Goal: Task Accomplishment & Management: Complete application form

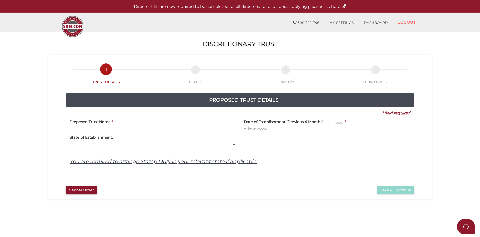
select select
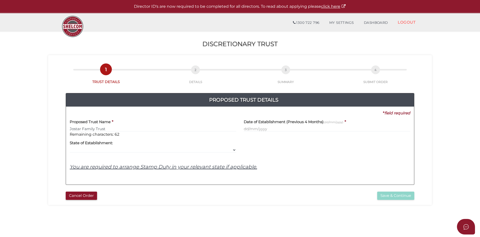
type input "Jostar Family Trust"
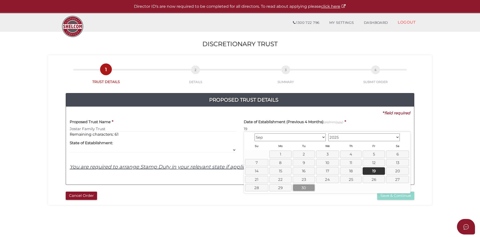
click at [308, 189] on link "30" at bounding box center [304, 187] width 22 height 7
type input "[DATE]"
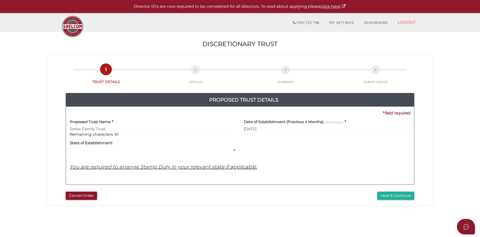
click at [115, 145] on div "Yes No No State of Establishment: VIC ACT [GEOGRAPHIC_DATA] NT QLD TAS [GEOGRAP…" at bounding box center [153, 145] width 166 height 16
click at [116, 151] on select "VIC ACT [GEOGRAPHIC_DATA] [GEOGRAPHIC_DATA] QLD [GEOGRAPHIC_DATA] [GEOGRAPHIC_D…" at bounding box center [153, 150] width 166 height 6
select select "VIC"
click at [70, 147] on select "VIC ACT [GEOGRAPHIC_DATA] [GEOGRAPHIC_DATA] QLD [GEOGRAPHIC_DATA] [GEOGRAPHIC_D…" at bounding box center [153, 150] width 166 height 6
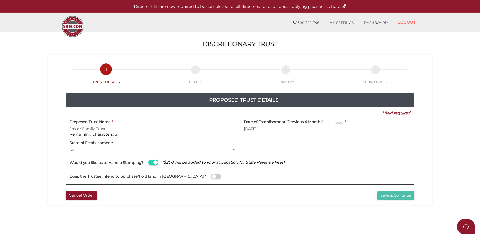
click at [390, 196] on button "Save & Continue" at bounding box center [395, 195] width 37 height 8
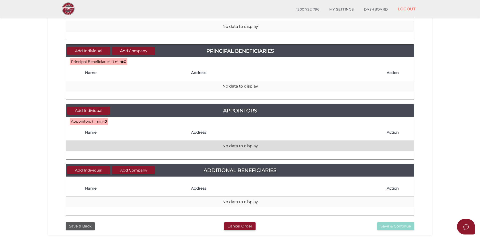
scroll to position [150, 0]
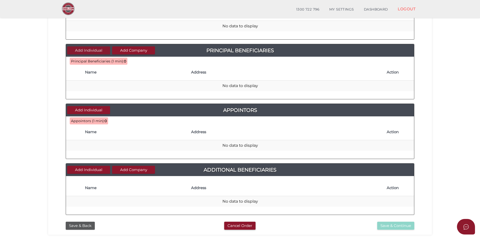
click at [96, 49] on button "Add Individual" at bounding box center [88, 50] width 43 height 8
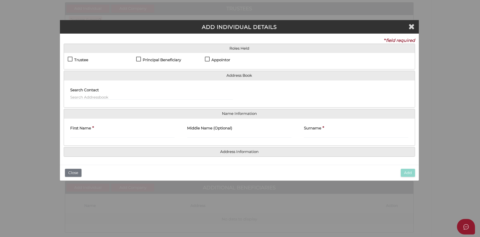
scroll to position [0, 0]
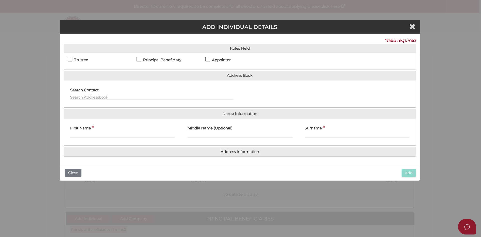
click at [142, 62] on label "Principal Beneficiary" at bounding box center [159, 61] width 45 height 6
checkbox input "true"
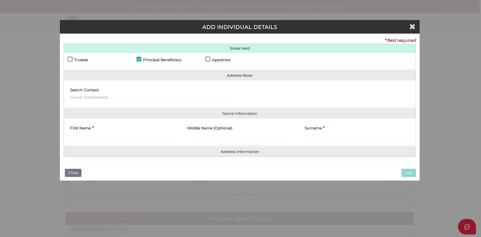
click at [117, 100] on div "Search Contact" at bounding box center [152, 94] width 176 height 20
click at [121, 96] on input "text" at bounding box center [151, 97] width 163 height 6
type input "Jiayin"
drag, startPoint x: 93, startPoint y: 98, endPoint x: 21, endPoint y: 91, distance: 71.7
click at [21, 91] on div "ADD INDIVIDUAL DETAILS * field required Roles Held Settlor Trustee Principal Be…" at bounding box center [240, 118] width 481 height 237
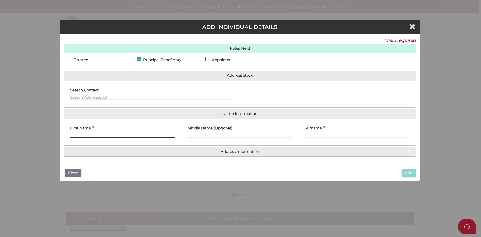
click at [114, 135] on input "First Name" at bounding box center [122, 135] width 105 height 6
type input "Jiayin"
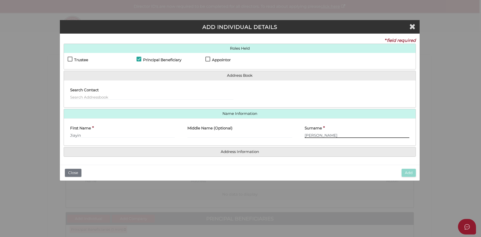
type input "Chen"
click at [235, 154] on h4 "Address Information" at bounding box center [240, 151] width 352 height 9
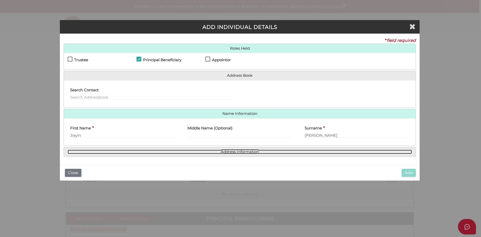
click at [240, 151] on link "Address Information" at bounding box center [240, 152] width 344 height 4
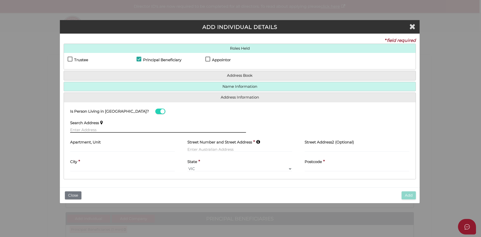
click at [98, 129] on input "text" at bounding box center [158, 130] width 176 height 6
click at [101, 127] on input "text" at bounding box center [158, 130] width 176 height 6
paste input "Unit 1603, 25 Waterfront Way, Docklands, VIC 3008"
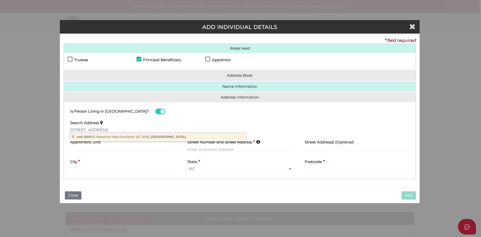
type input "unit 1603/25 Waterfront Way, Docklands VIC 3008, Australia"
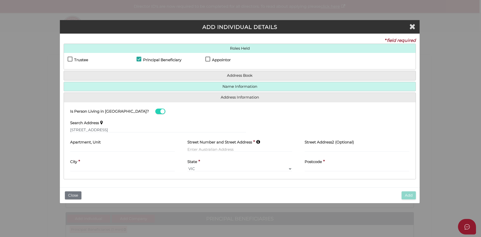
type input "unit 1603"
type input "25 Waterfront Way"
type input "Docklands"
select select "VIC"
type input "3008"
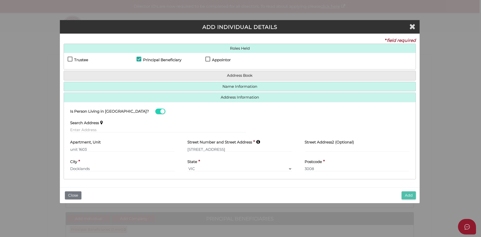
click at [411, 198] on button "Add" at bounding box center [409, 195] width 14 height 8
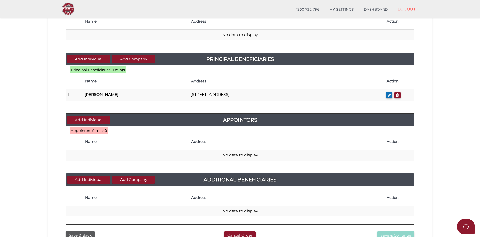
scroll to position [150, 0]
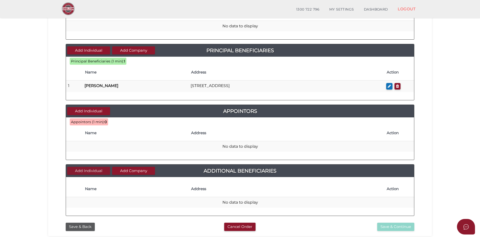
click at [89, 170] on button "Add Individual" at bounding box center [88, 171] width 43 height 8
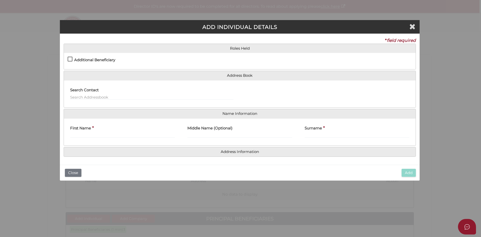
click at [274, 159] on div "* field required Roles Held Settlor Trustee Principal Beneficiary Appointor Add…" at bounding box center [240, 99] width 360 height 131
click at [411, 28] on icon "Close" at bounding box center [413, 27] width 6 height 8
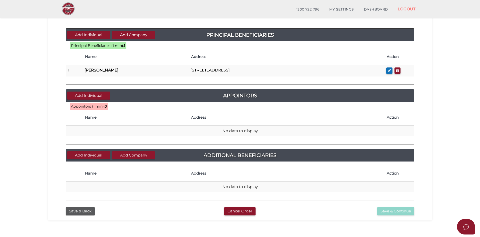
scroll to position [189, 0]
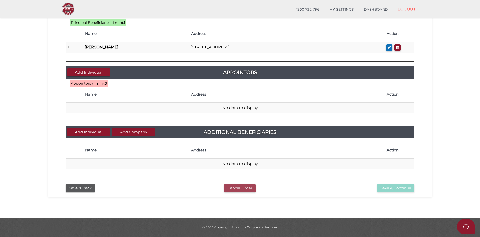
click at [241, 188] on button "Cancel Order" at bounding box center [239, 188] width 31 height 8
